Goal: Task Accomplishment & Management: Complete application form

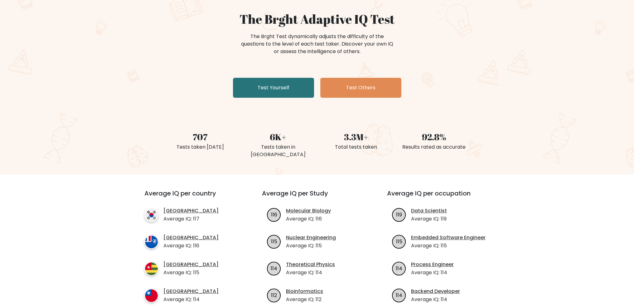
scroll to position [62, 0]
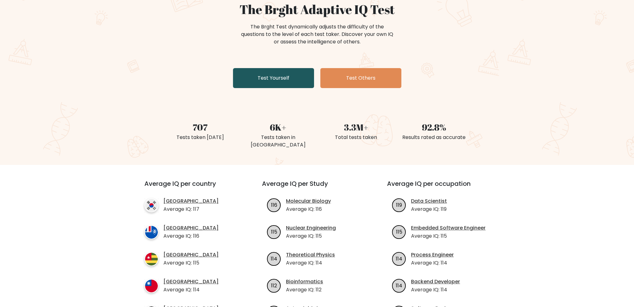
click at [276, 78] on link "Test Yourself" at bounding box center [273, 78] width 81 height 20
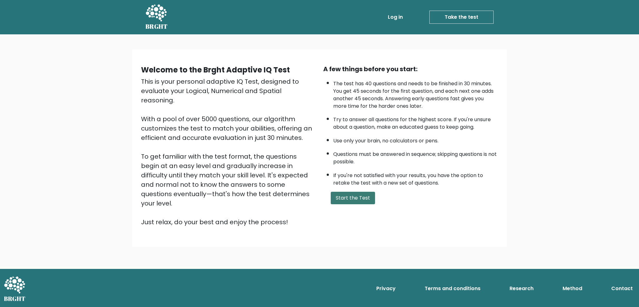
click at [351, 196] on button "Start the Test" at bounding box center [353, 198] width 44 height 12
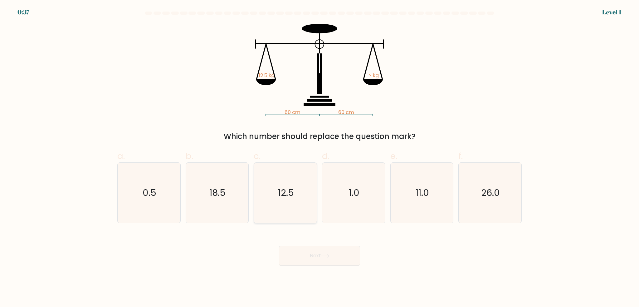
click at [290, 191] on text "12.5" at bounding box center [286, 193] width 16 height 12
click at [320, 158] on input "c. 12.5" at bounding box center [320, 156] width 0 height 4
radio input "true"
click at [326, 259] on button "Next" at bounding box center [319, 256] width 81 height 20
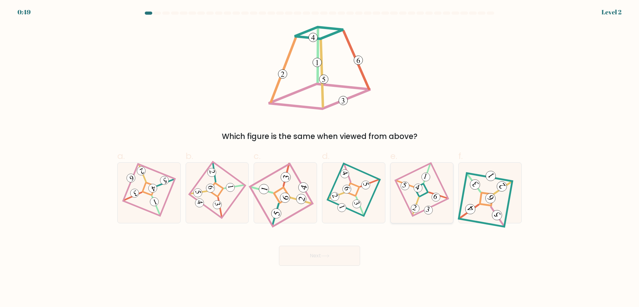
click at [429, 195] on icon at bounding box center [421, 193] width 41 height 48
click at [320, 158] on input "e." at bounding box center [320, 156] width 0 height 4
radio input "true"
click at [339, 253] on button "Next" at bounding box center [319, 256] width 81 height 20
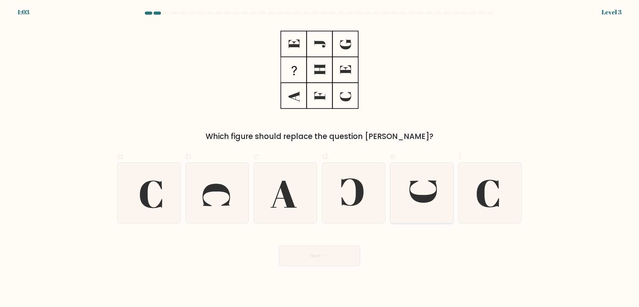
click at [423, 199] on icon at bounding box center [423, 191] width 27 height 22
click at [320, 158] on input "e." at bounding box center [320, 156] width 0 height 4
radio input "true"
click at [330, 258] on button "Next" at bounding box center [319, 256] width 81 height 20
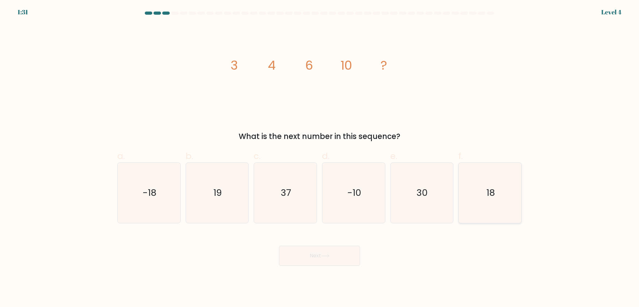
click at [499, 198] on icon "18" at bounding box center [490, 193] width 60 height 60
click at [320, 158] on input "f. 18" at bounding box center [320, 156] width 0 height 4
radio input "true"
click at [339, 254] on button "Next" at bounding box center [319, 256] width 81 height 20
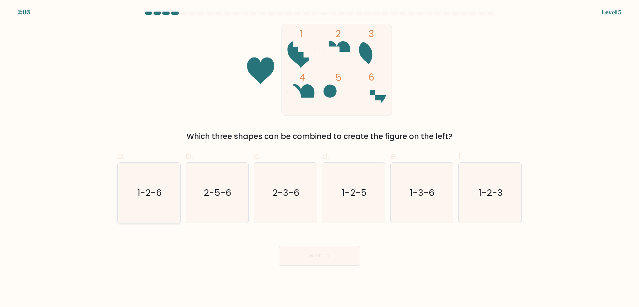
click at [144, 197] on text "1-2-6" at bounding box center [149, 193] width 24 height 12
click at [320, 158] on input "a. 1-2-6" at bounding box center [320, 156] width 0 height 4
radio input "true"
click at [323, 254] on icon at bounding box center [325, 255] width 8 height 3
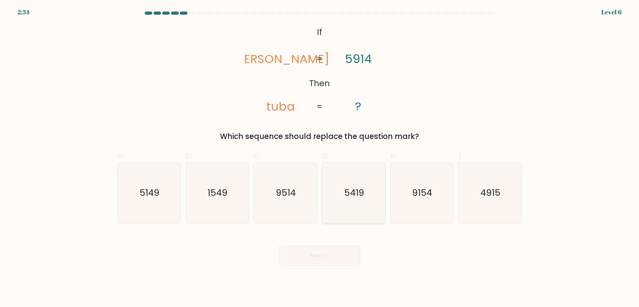
click at [355, 194] on text "5419" at bounding box center [354, 193] width 20 height 12
click at [320, 158] on input "d. 5419" at bounding box center [320, 156] width 0 height 4
radio input "true"
click at [335, 250] on button "Next" at bounding box center [319, 256] width 81 height 20
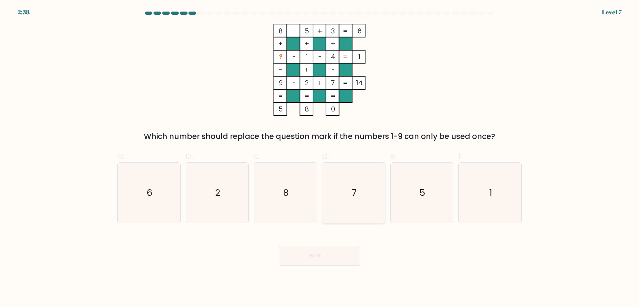
click at [354, 184] on icon "7" at bounding box center [354, 193] width 60 height 60
click at [320, 158] on input "d. 7" at bounding box center [320, 156] width 0 height 4
radio input "true"
click at [352, 195] on text "7" at bounding box center [354, 192] width 5 height 12
click at [320, 158] on input "d. 7" at bounding box center [320, 156] width 0 height 4
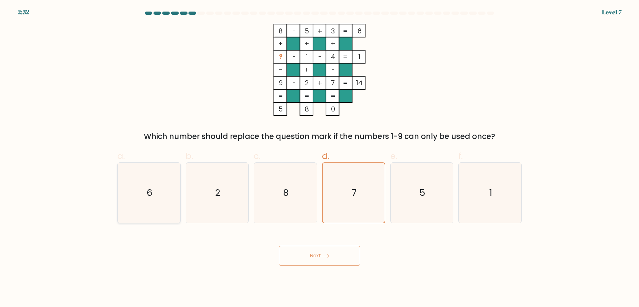
click at [157, 191] on icon "6" at bounding box center [149, 193] width 60 height 60
click at [320, 158] on input "a. 6" at bounding box center [320, 156] width 0 height 4
radio input "true"
click at [322, 260] on button "Next" at bounding box center [319, 256] width 81 height 20
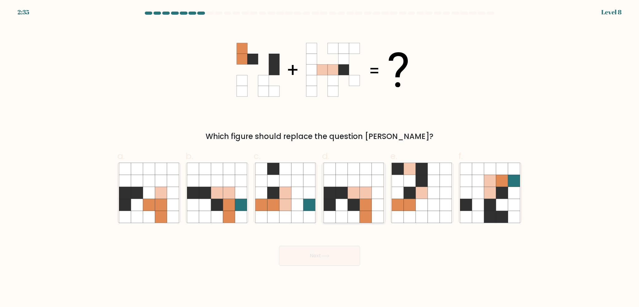
click at [356, 203] on icon at bounding box center [354, 205] width 12 height 12
click at [320, 158] on input "d." at bounding box center [320, 156] width 0 height 4
radio input "true"
click at [329, 256] on icon at bounding box center [324, 255] width 7 height 3
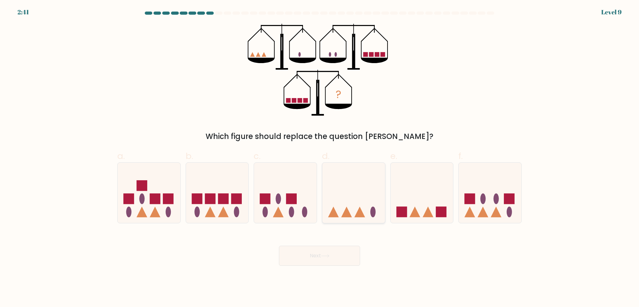
click at [349, 207] on icon at bounding box center [353, 193] width 63 height 52
click at [320, 158] on input "d." at bounding box center [320, 156] width 0 height 4
radio input "true"
click at [340, 256] on button "Next" at bounding box center [319, 256] width 81 height 20
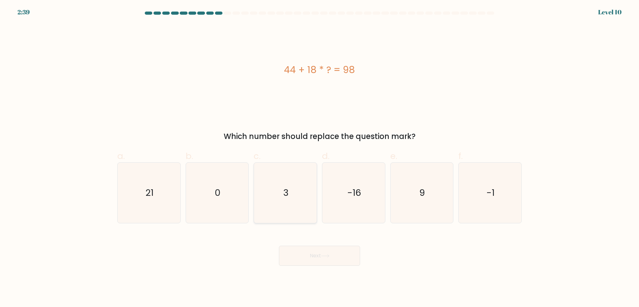
click at [285, 187] on text "3" at bounding box center [285, 193] width 5 height 12
click at [320, 158] on input "c. 3" at bounding box center [320, 156] width 0 height 4
radio input "true"
click at [315, 253] on button "Next" at bounding box center [319, 256] width 81 height 20
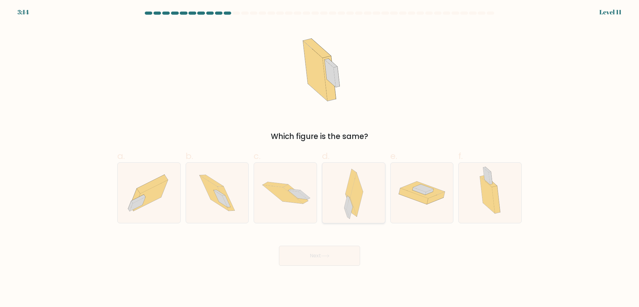
click at [355, 186] on icon at bounding box center [356, 195] width 13 height 44
click at [320, 158] on input "d." at bounding box center [320, 156] width 0 height 4
radio input "true"
click at [325, 254] on icon at bounding box center [325, 255] width 8 height 3
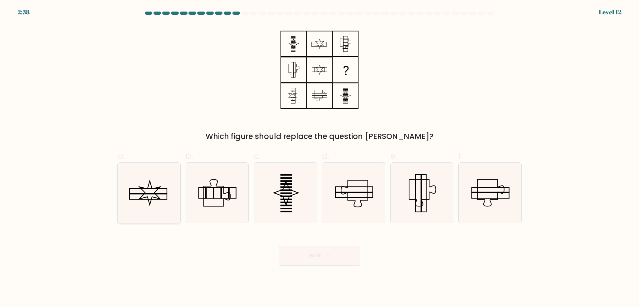
click at [157, 190] on icon at bounding box center [149, 193] width 60 height 60
click at [320, 158] on input "a." at bounding box center [320, 156] width 0 height 4
radio input "true"
click at [334, 254] on button "Next" at bounding box center [319, 256] width 81 height 20
